Goal: Information Seeking & Learning: Learn about a topic

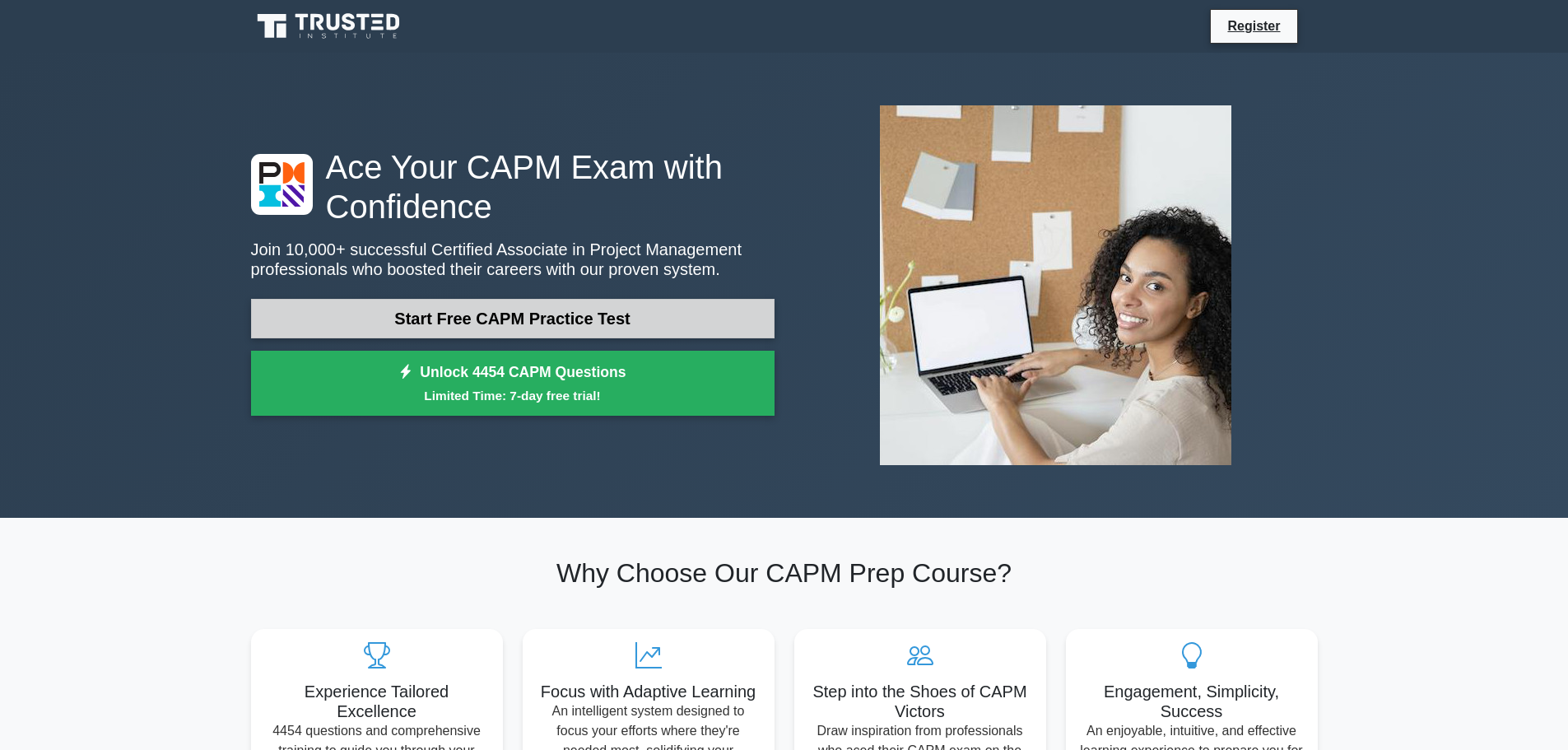
click at [510, 321] on link "Start Free CAPM Practice Test" at bounding box center [513, 319] width 524 height 39
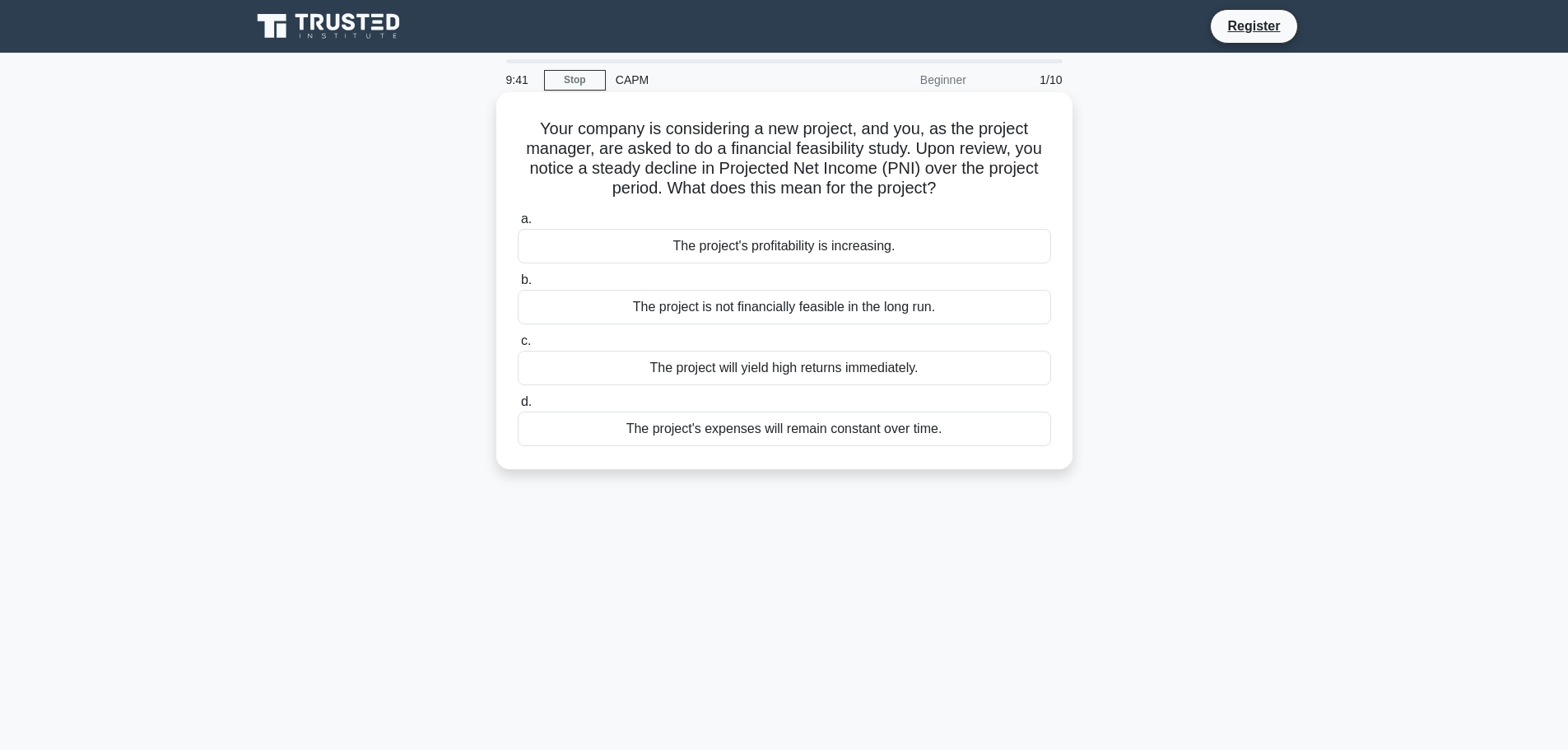
click at [778, 311] on div "The project is not financially feasible in the long run." at bounding box center [785, 307] width 534 height 34
click at [518, 286] on input "b. The project is not financially feasible in the long run." at bounding box center [518, 280] width 0 height 11
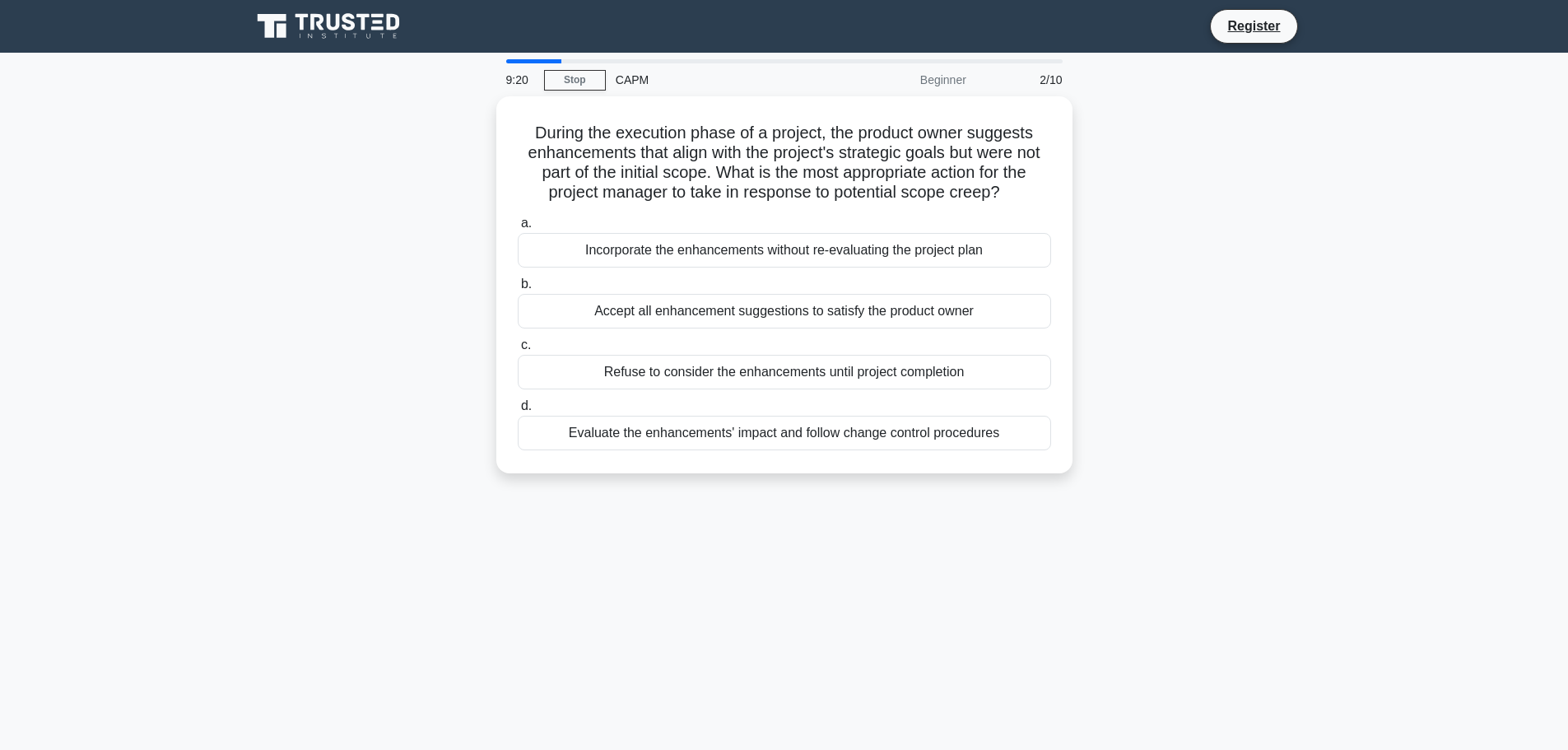
click at [947, 80] on div "Beginner" at bounding box center [904, 79] width 144 height 33
